Goal: Transaction & Acquisition: Purchase product/service

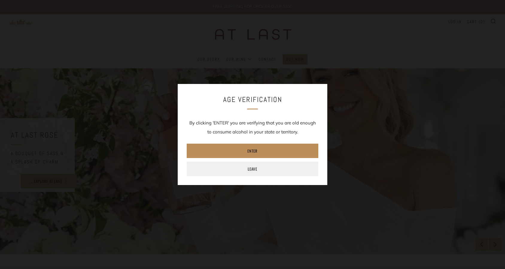
click at [215, 156] on link "Enter" at bounding box center [253, 150] width 132 height 14
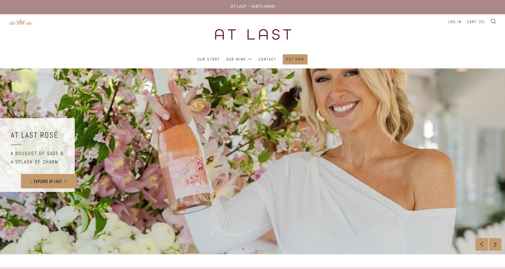
click at [20, 22] on img at bounding box center [21, 22] width 24 height 6
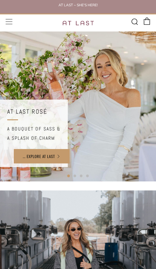
click at [8, 21] on icon at bounding box center [8, 21] width 7 height 7
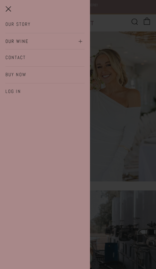
click at [19, 40] on link "Our Wine" at bounding box center [44, 42] width 79 height 10
click at [26, 28] on link "Our Story" at bounding box center [44, 25] width 79 height 10
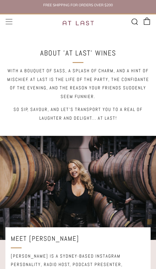
click at [9, 22] on icon at bounding box center [8, 21] width 7 height 7
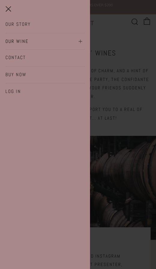
click at [18, 42] on link "Our Wine" at bounding box center [44, 42] width 79 height 10
click at [18, 52] on link "At Last Rosé" at bounding box center [48, 52] width 74 height 9
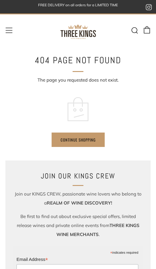
click at [11, 37] on div "Menu" at bounding box center [8, 30] width 7 height 34
click at [9, 30] on icon at bounding box center [8, 30] width 7 height 7
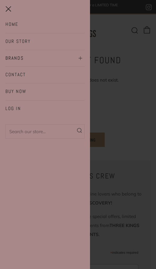
click at [16, 59] on link "Brands" at bounding box center [44, 59] width 79 height 10
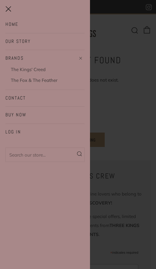
click at [7, 8] on button "button" at bounding box center [45, 7] width 90 height 14
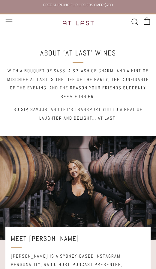
click at [8, 25] on icon at bounding box center [8, 21] width 7 height 7
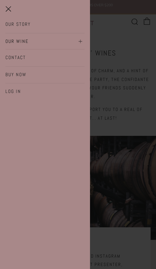
click at [16, 40] on link "Our Wine" at bounding box center [44, 42] width 79 height 10
click at [17, 53] on link "At Last Rosé" at bounding box center [48, 52] width 74 height 9
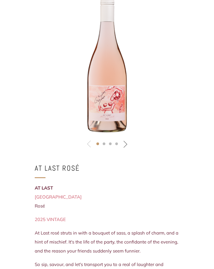
scroll to position [49, 0]
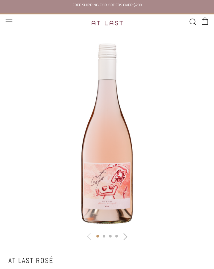
click at [11, 21] on icon at bounding box center [8, 21] width 7 height 7
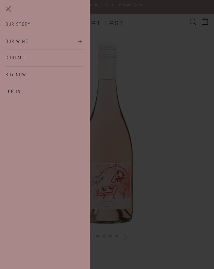
click at [17, 43] on link "Our Wine" at bounding box center [44, 42] width 79 height 10
click at [18, 85] on link "Shop All" at bounding box center [48, 84] width 74 height 9
